Goal: Task Accomplishment & Management: Manage account settings

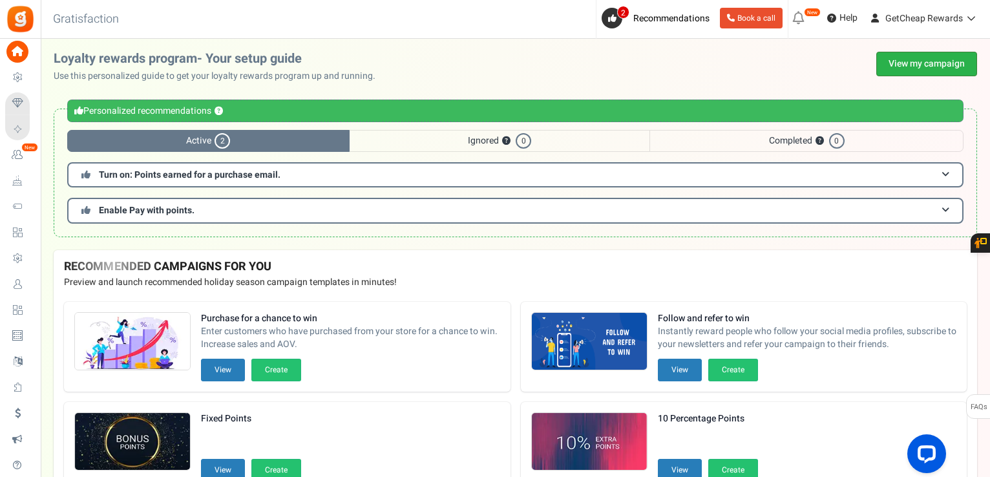
click at [904, 57] on link "View my campaign" at bounding box center [926, 64] width 101 height 25
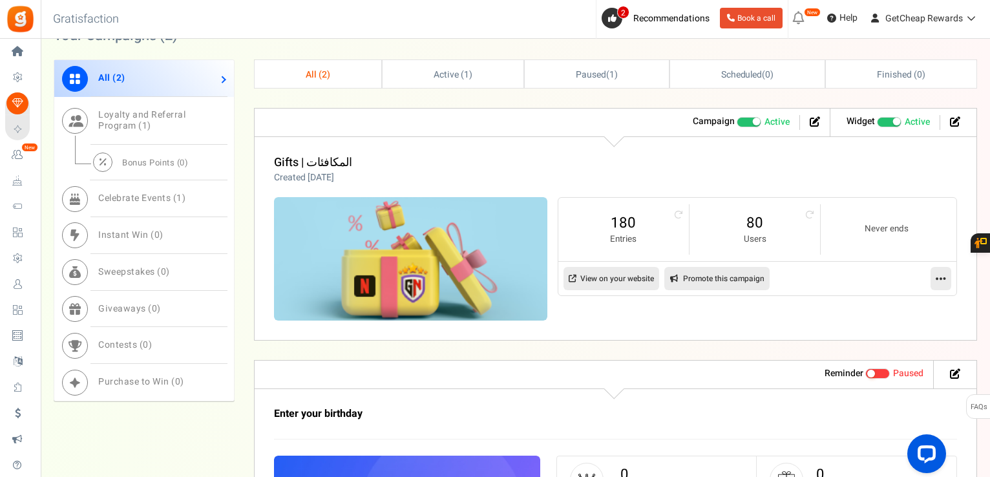
scroll to position [646, 0]
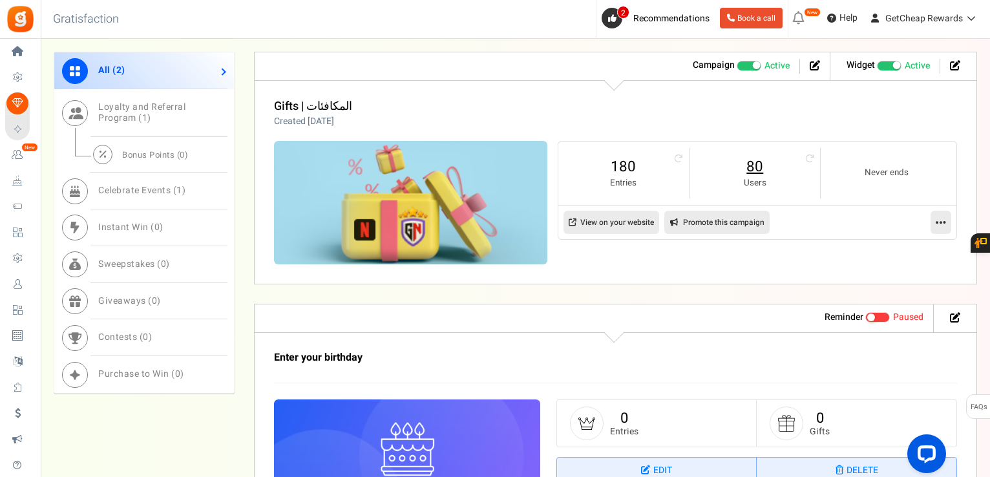
click at [764, 165] on link "80" at bounding box center [754, 166] width 105 height 21
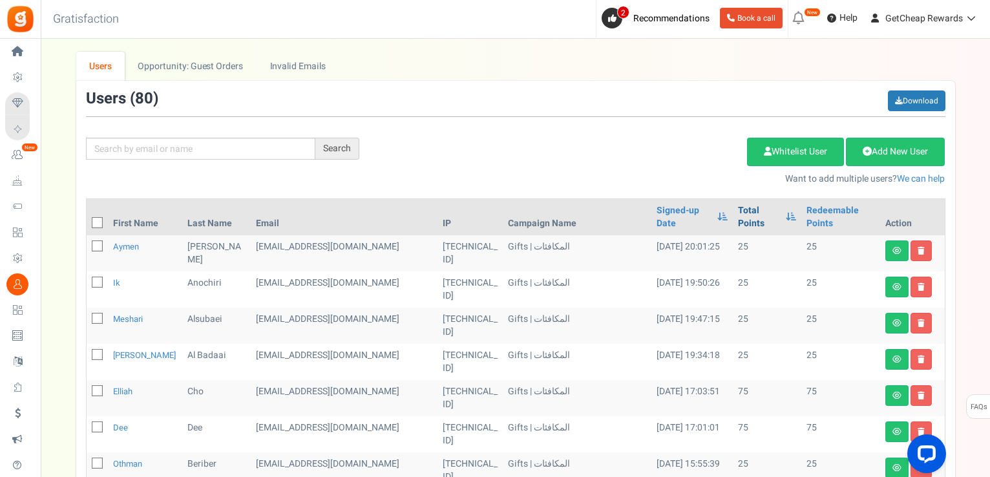
click at [745, 207] on link "Total Points" at bounding box center [759, 217] width 42 height 26
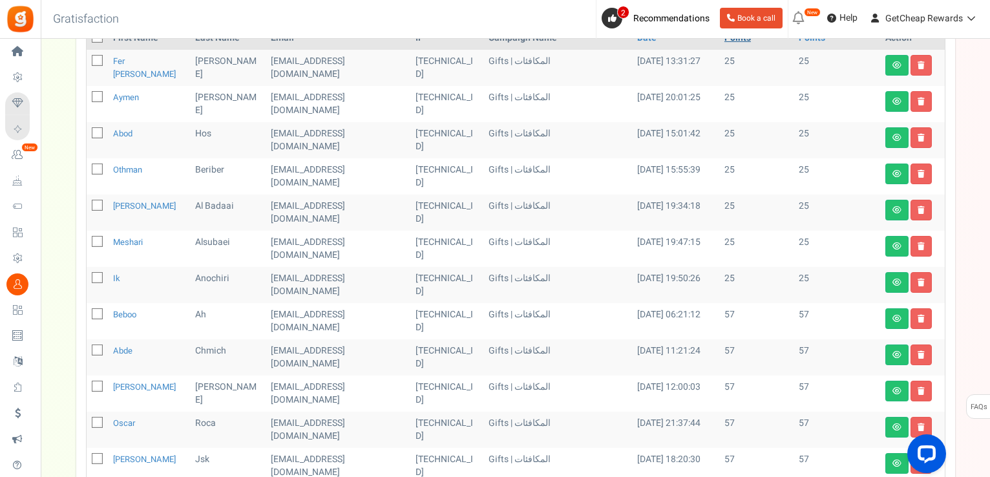
scroll to position [65, 0]
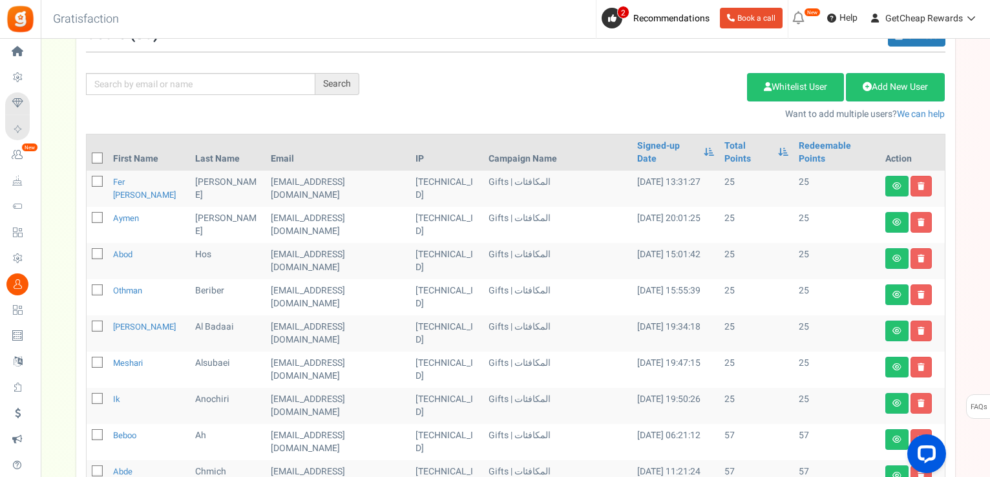
click at [98, 154] on icon at bounding box center [98, 158] width 8 height 8
click at [87, 155] on input "checkbox" at bounding box center [83, 159] width 8 height 8
checkbox input "true"
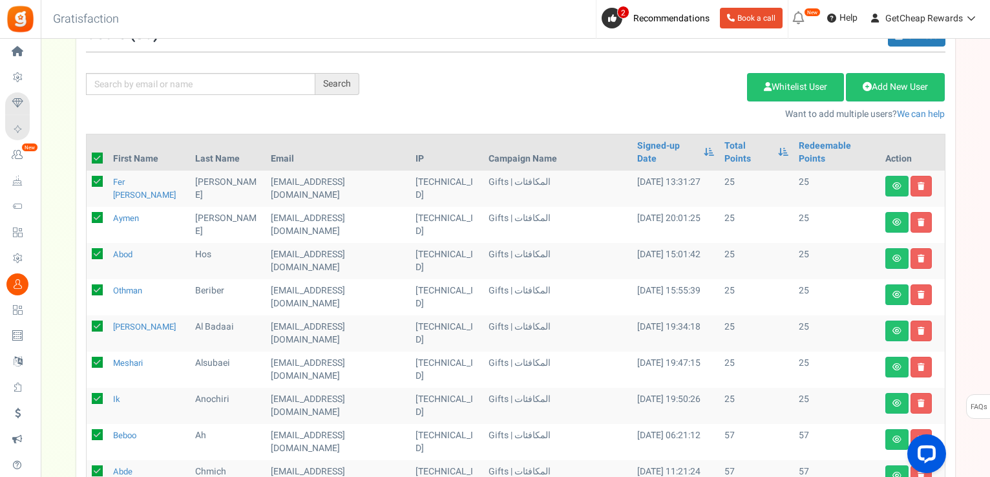
checkbox input "true"
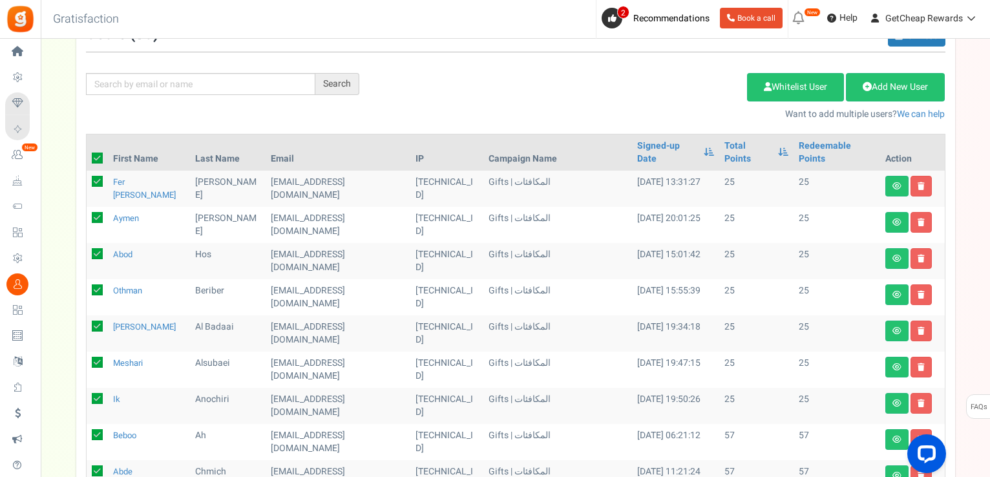
checkbox input "true"
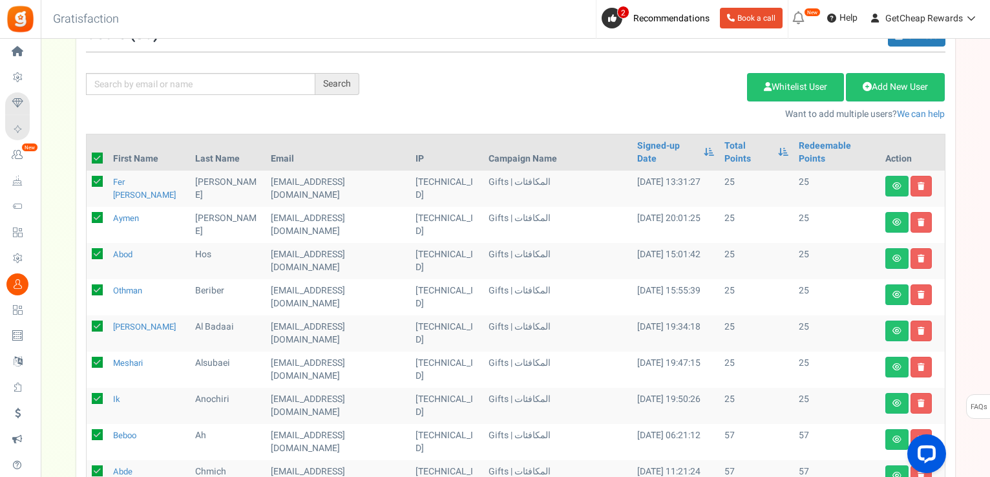
checkbox input "true"
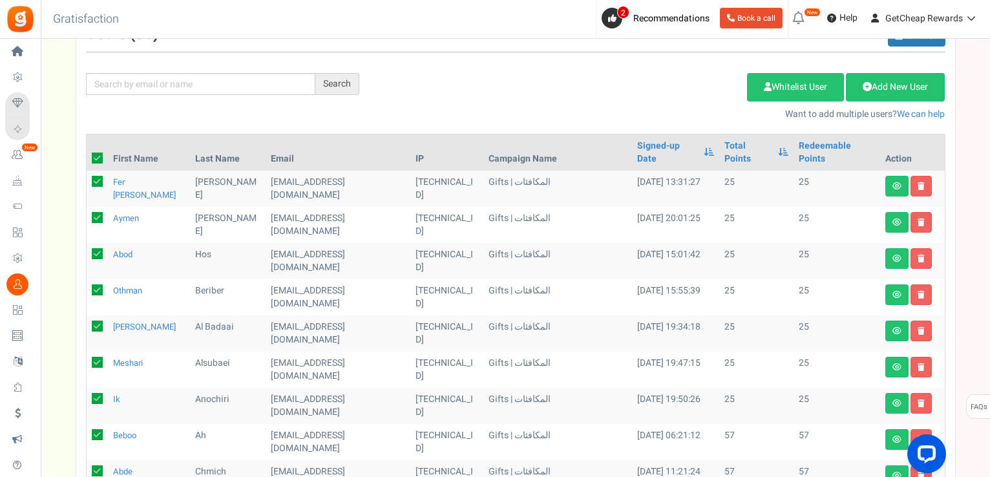
checkbox input "true"
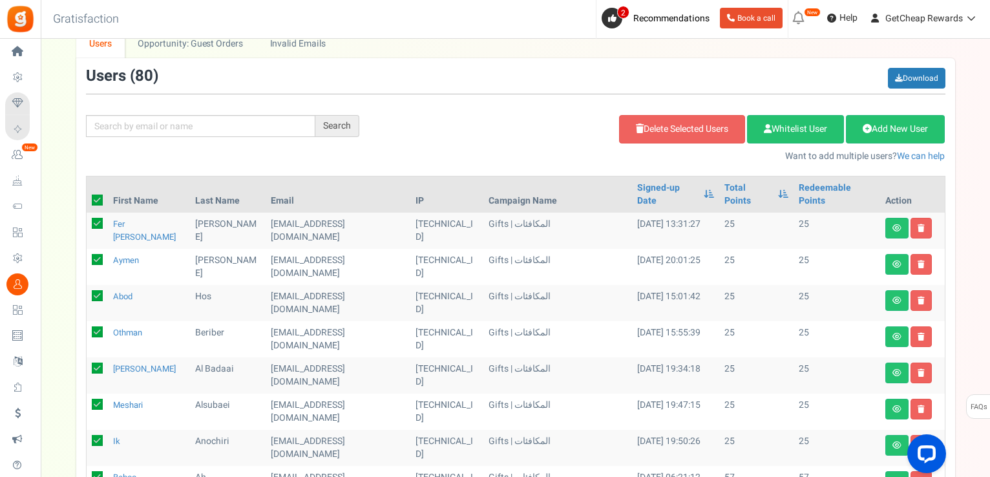
scroll to position [0, 0]
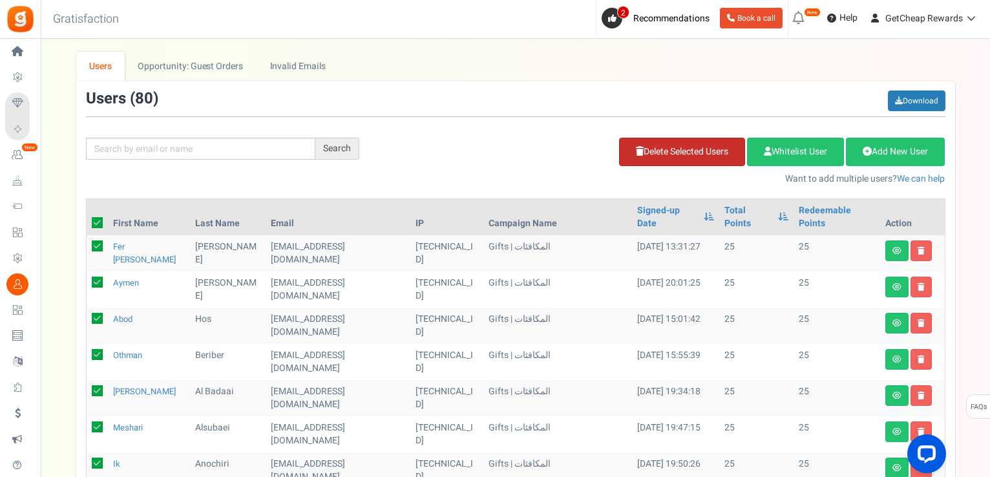
click at [641, 155] on link "Delete Selected Users" at bounding box center [682, 152] width 126 height 28
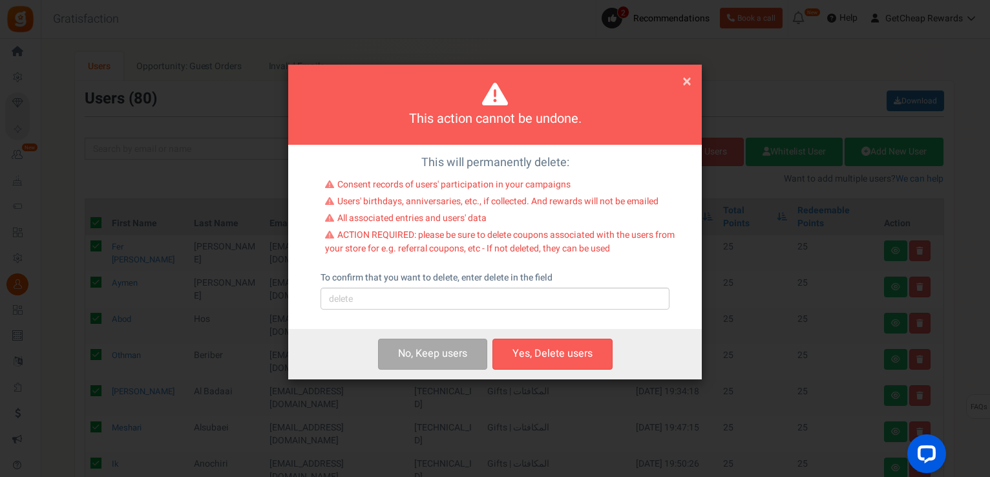
click at [501, 286] on div "To confirm that you want to delete, enter delete in the field Please type 'dele…" at bounding box center [494, 290] width 349 height 38
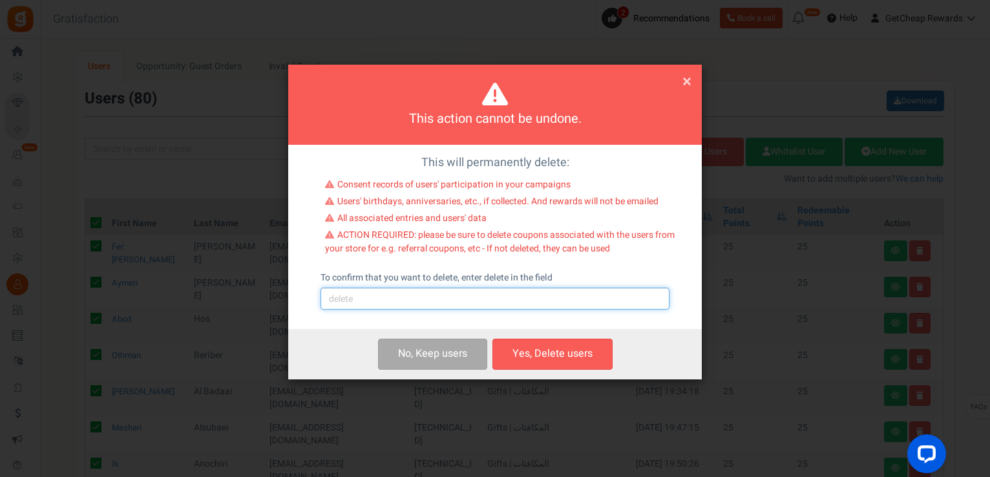
click at [503, 303] on input "text" at bounding box center [494, 298] width 349 height 22
type input "delete"
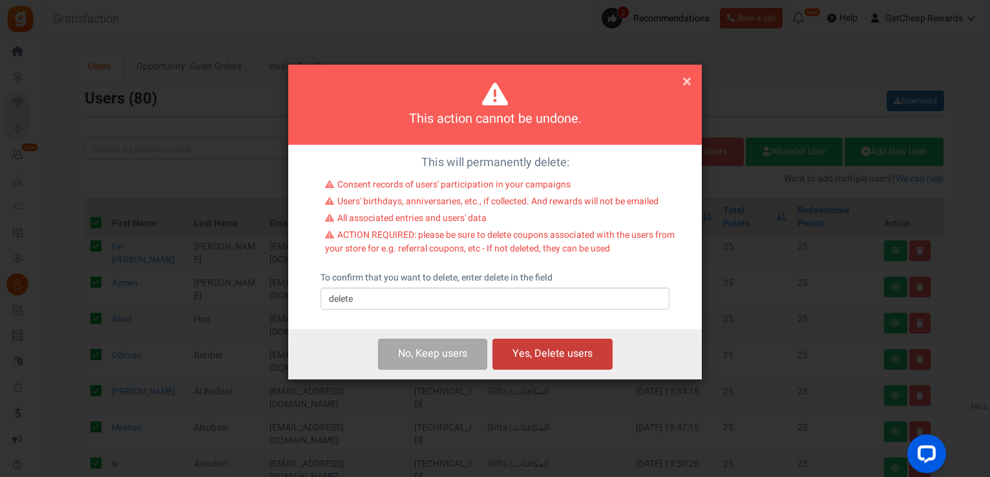
click at [533, 347] on button "Yes, Delete users" at bounding box center [552, 353] width 120 height 30
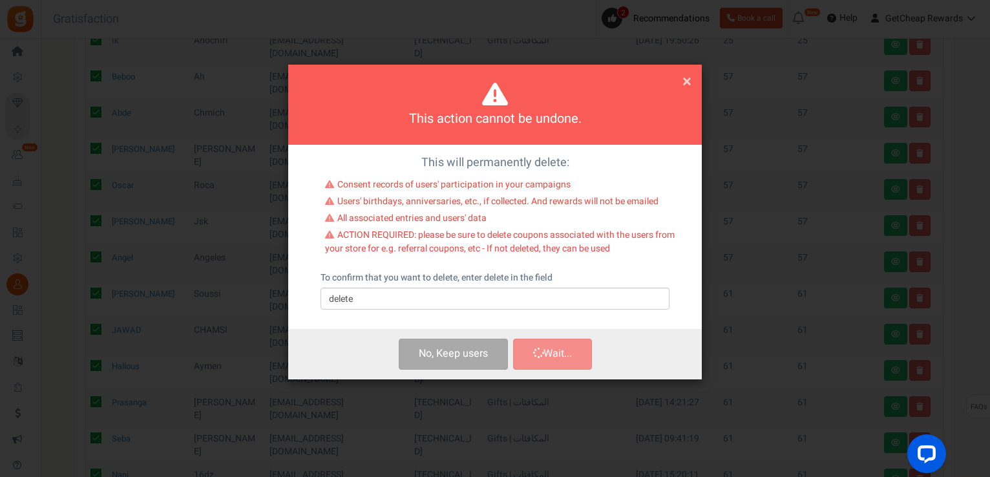
scroll to position [353, 0]
checkbox input "false"
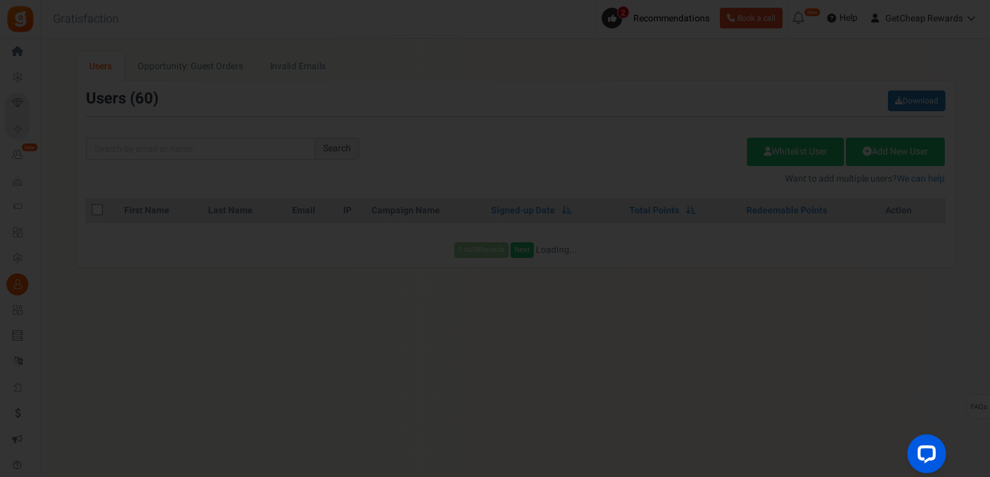
scroll to position [0, 0]
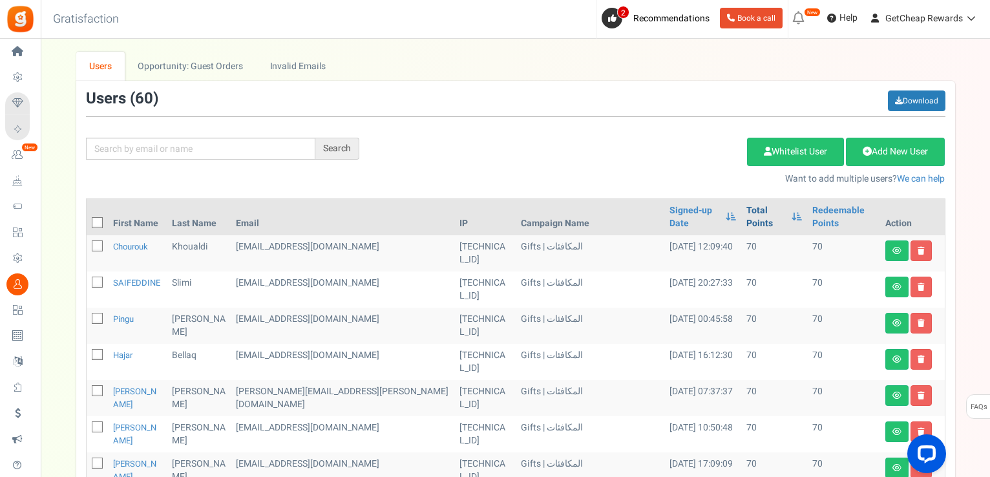
click at [746, 209] on link "Total Points" at bounding box center [765, 217] width 39 height 26
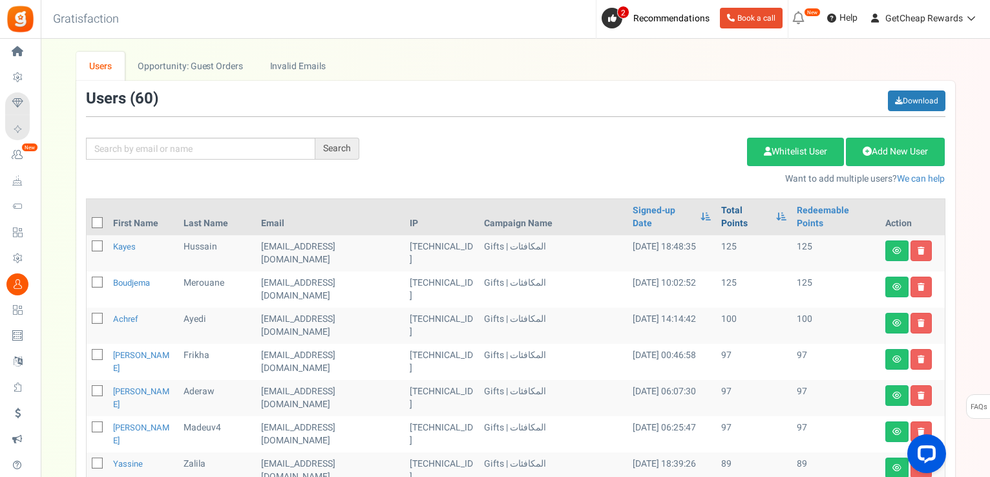
click at [723, 209] on link "Total Points" at bounding box center [745, 217] width 48 height 26
